Goal: Find specific page/section: Find specific page/section

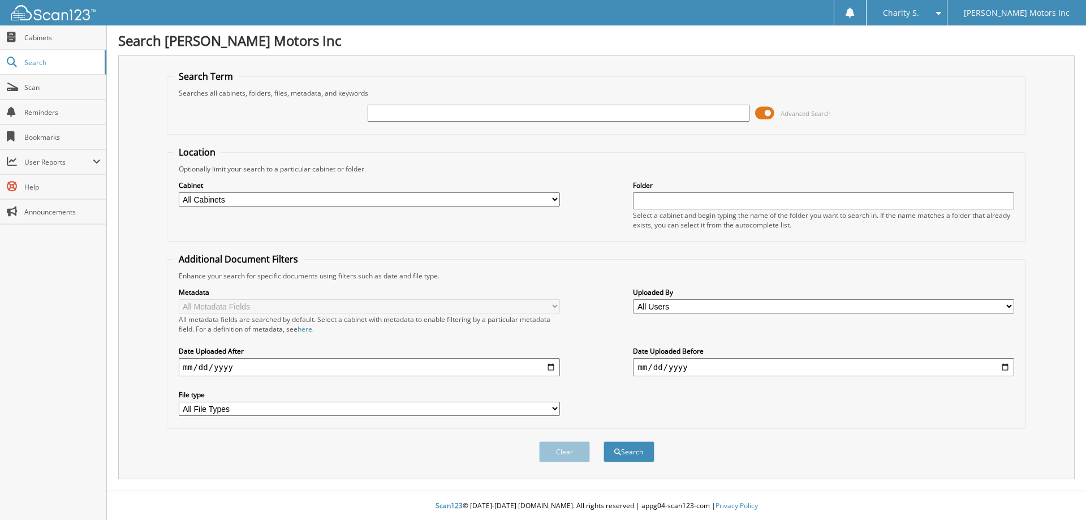
click at [386, 115] on input "text" at bounding box center [558, 113] width 381 height 17
type input "556995"
click at [604, 441] on button "Search" at bounding box center [629, 451] width 51 height 21
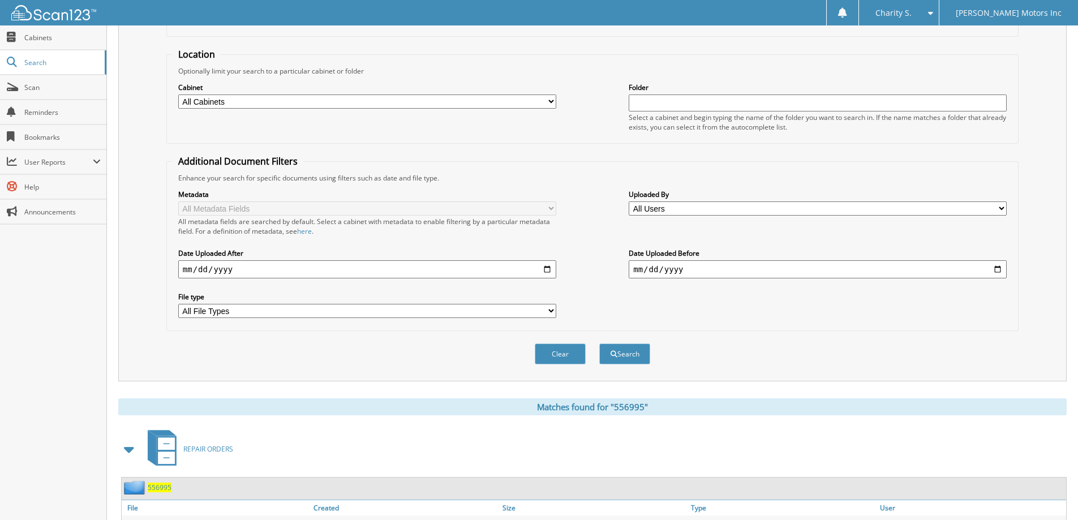
scroll to position [157, 0]
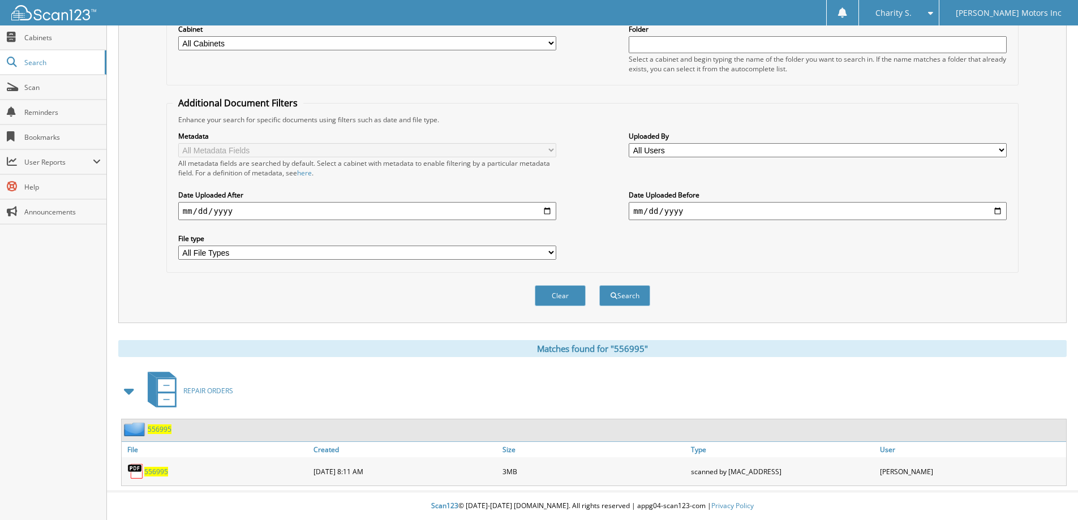
click at [160, 468] on span "556995" at bounding box center [156, 472] width 24 height 10
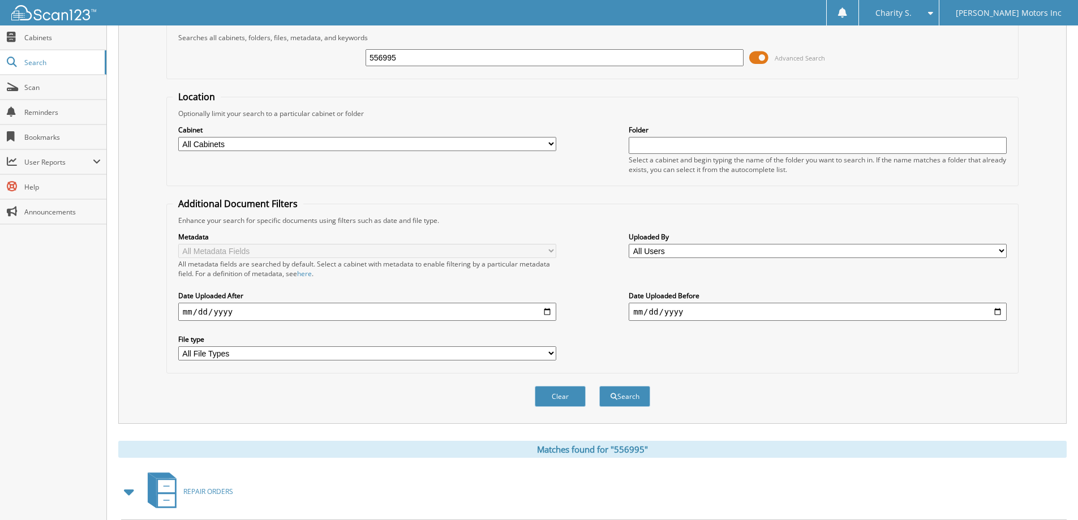
scroll to position [0, 0]
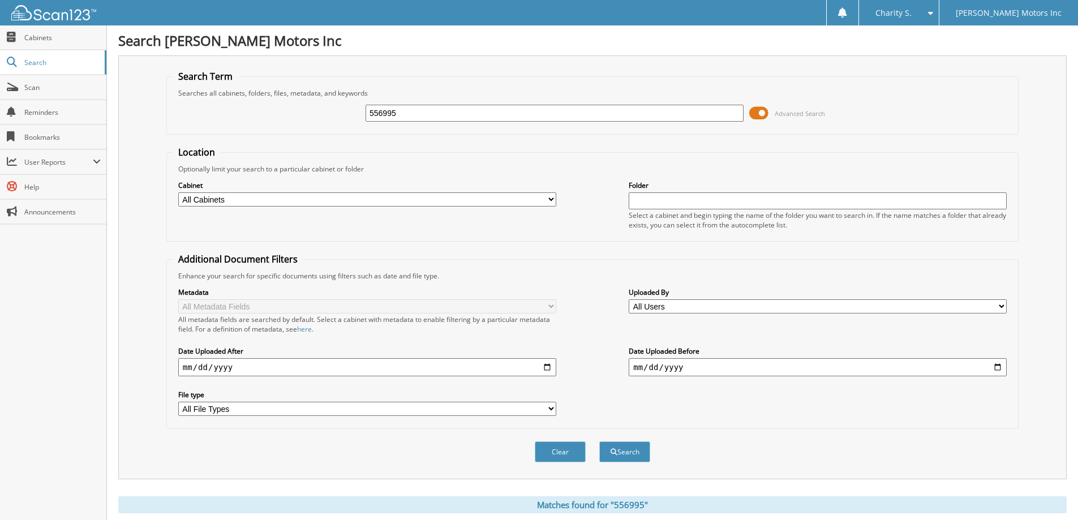
click at [425, 118] on input "556995" at bounding box center [554, 113] width 378 height 17
click at [424, 118] on input "556995" at bounding box center [554, 113] width 378 height 17
type input "557742"
click at [599, 441] on button "Search" at bounding box center [624, 451] width 51 height 21
click at [461, 112] on input "557742" at bounding box center [554, 113] width 378 height 17
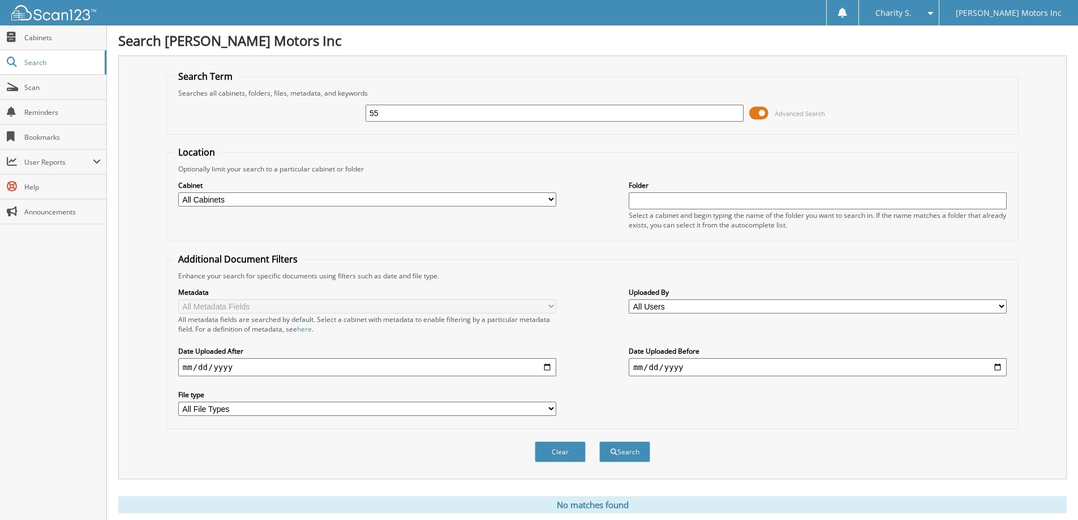
type input "5"
type input "557864"
click at [599, 441] on button "Search" at bounding box center [624, 451] width 51 height 21
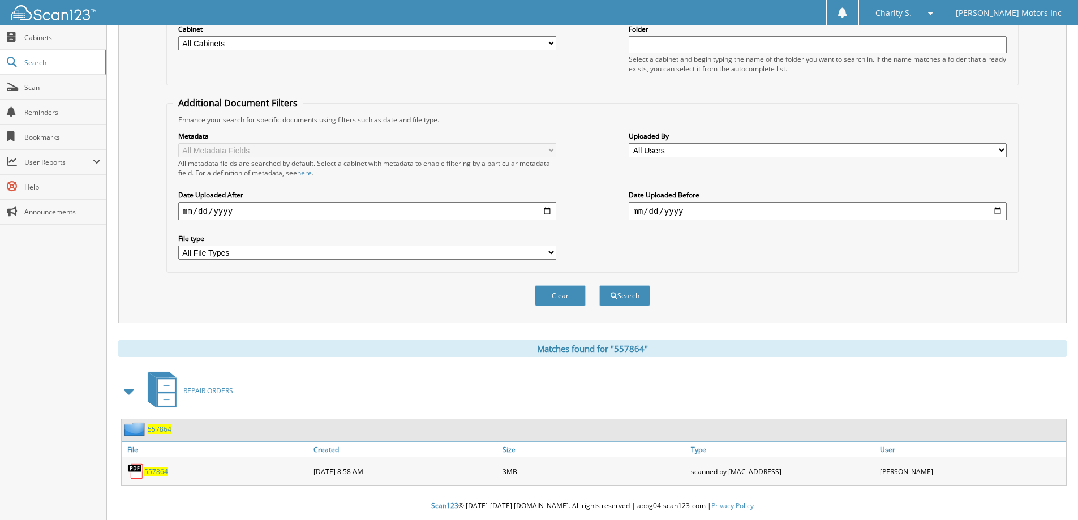
click at [158, 472] on span "557864" at bounding box center [156, 472] width 24 height 10
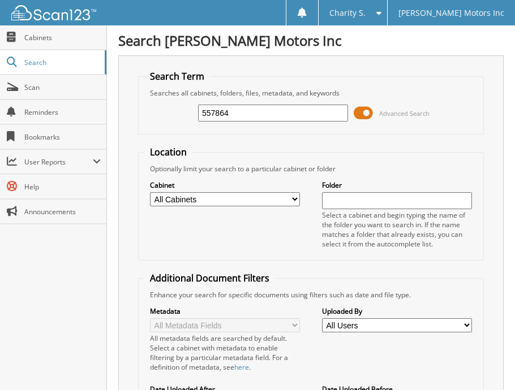
click at [213, 117] on input "557864" at bounding box center [273, 113] width 150 height 17
paste input "911"
type input "557911"
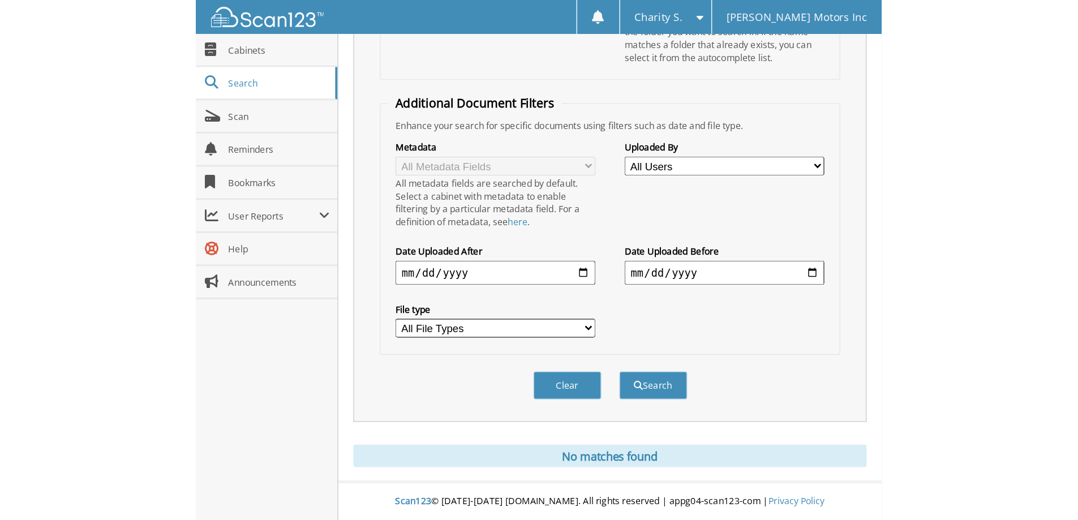
scroll to position [33, 0]
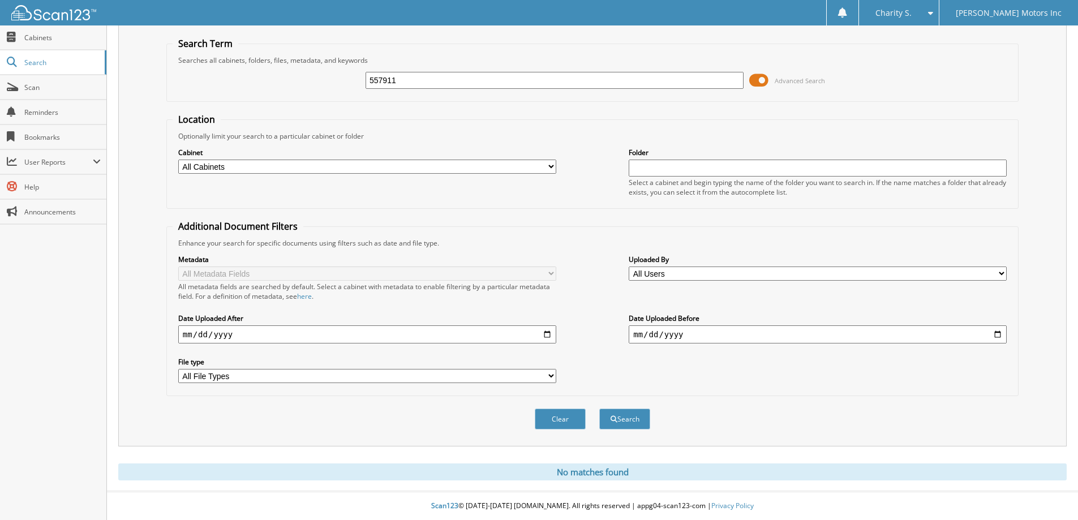
click at [396, 79] on input "557911" at bounding box center [554, 80] width 378 height 17
type input "558110"
click at [514, 390] on button "Search" at bounding box center [624, 418] width 51 height 21
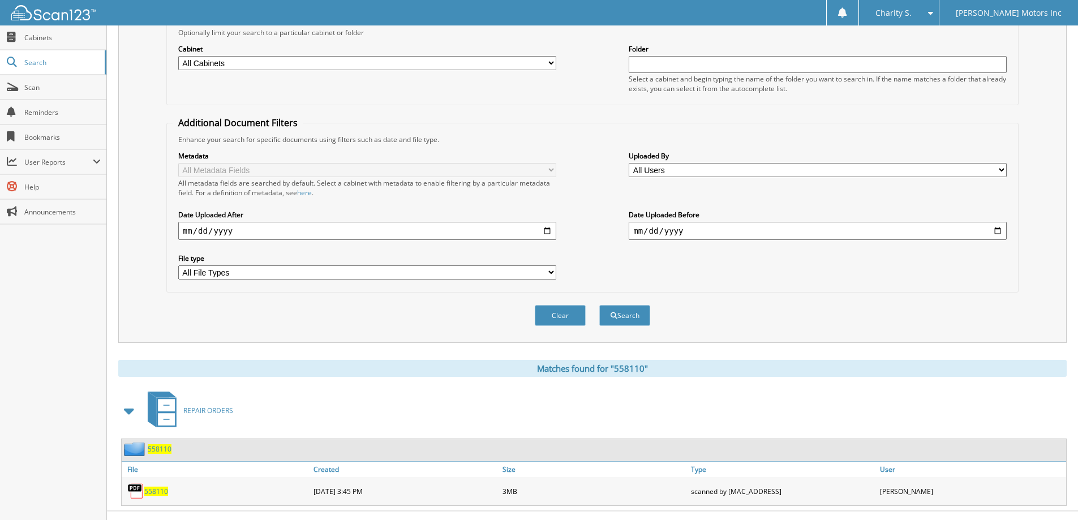
scroll to position [157, 0]
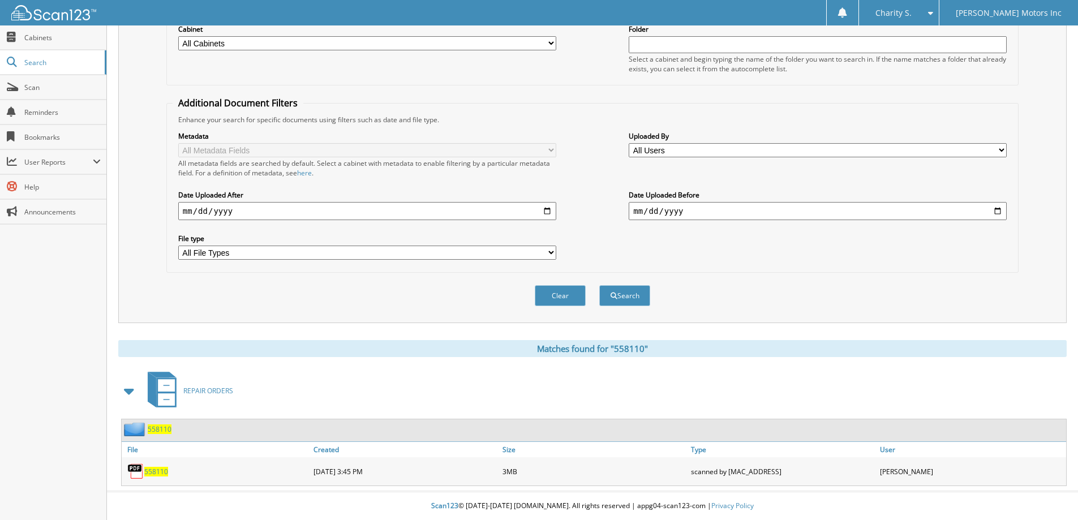
click at [150, 472] on span "558110" at bounding box center [156, 472] width 24 height 10
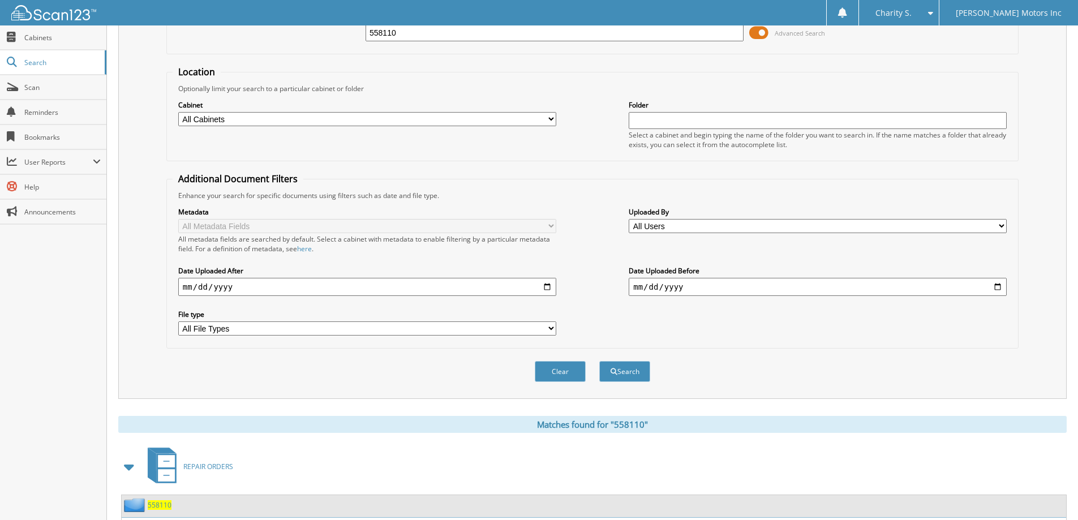
scroll to position [0, 0]
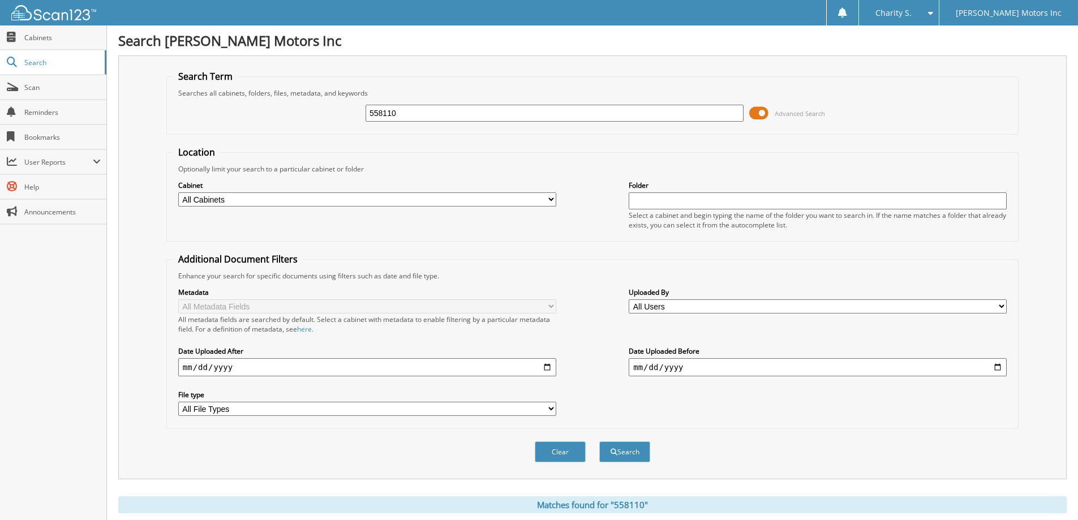
click at [386, 115] on input "558110" at bounding box center [554, 113] width 378 height 17
click at [386, 114] on input "558110" at bounding box center [554, 113] width 378 height 17
paste input "324"
type input "558324"
click at [599, 441] on button "Search" at bounding box center [624, 451] width 51 height 21
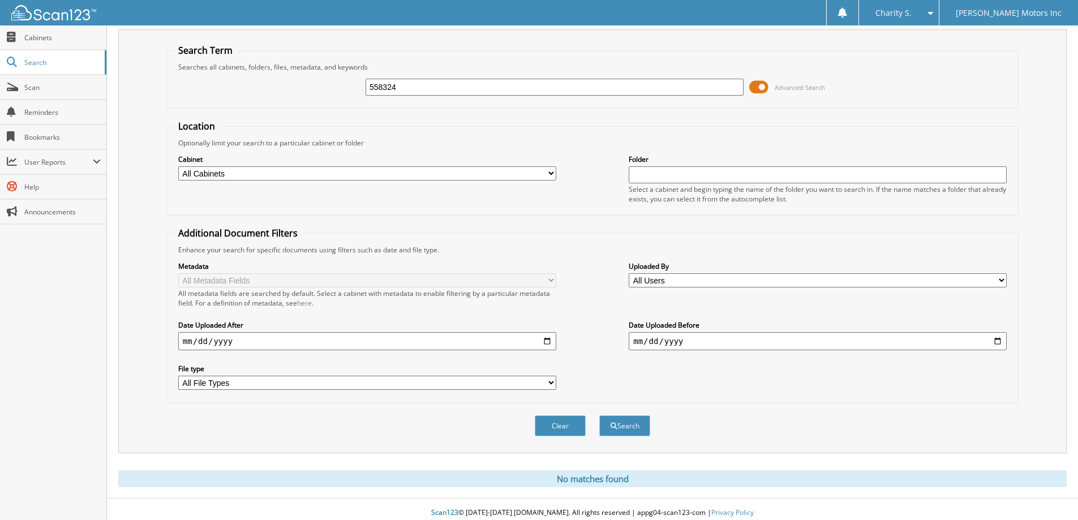
scroll to position [33, 0]
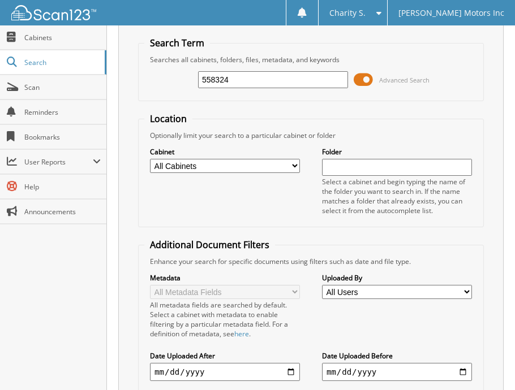
click at [259, 85] on input "558324" at bounding box center [273, 79] width 150 height 17
type input "558325"
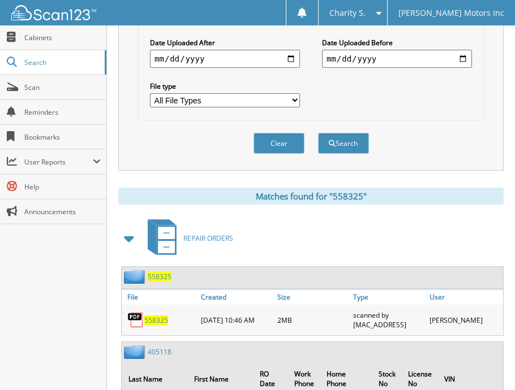
scroll to position [411, 0]
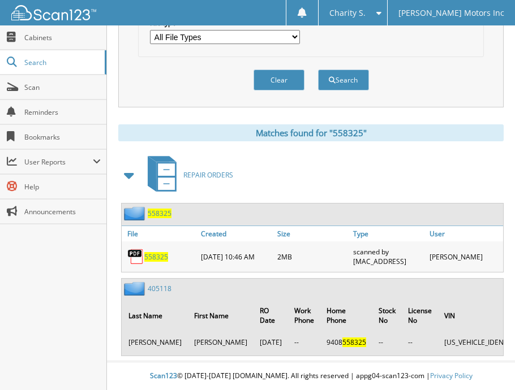
click at [165, 254] on span "558325" at bounding box center [156, 257] width 24 height 10
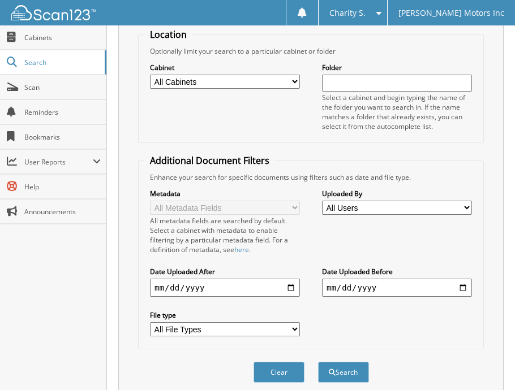
scroll to position [0, 0]
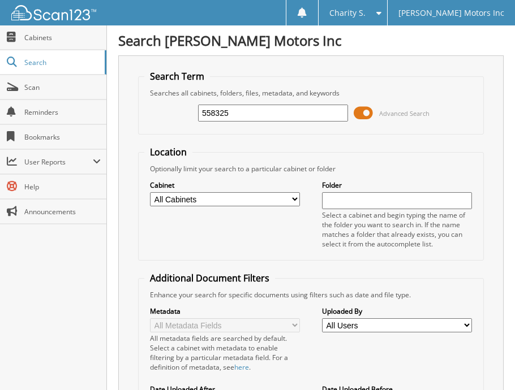
click at [256, 112] on input "558325" at bounding box center [273, 113] width 150 height 17
type input "558739"
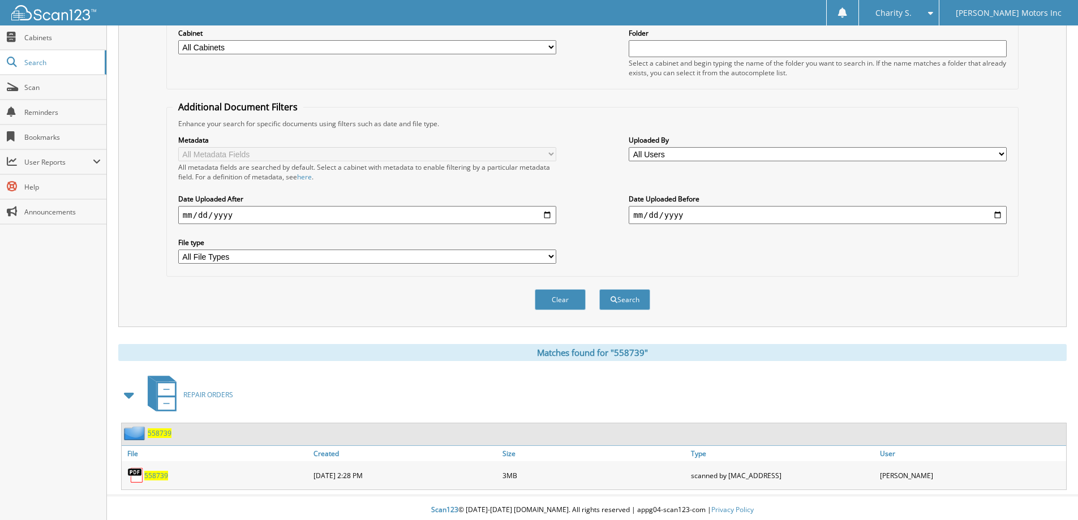
scroll to position [157, 0]
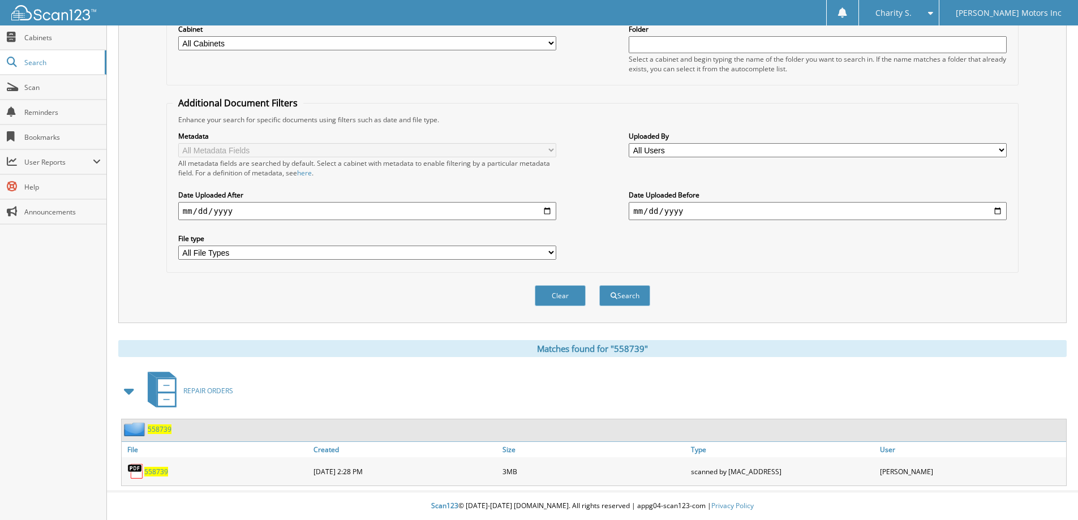
click at [154, 390] on span "558739" at bounding box center [156, 472] width 24 height 10
